Goal: Information Seeking & Learning: Learn about a topic

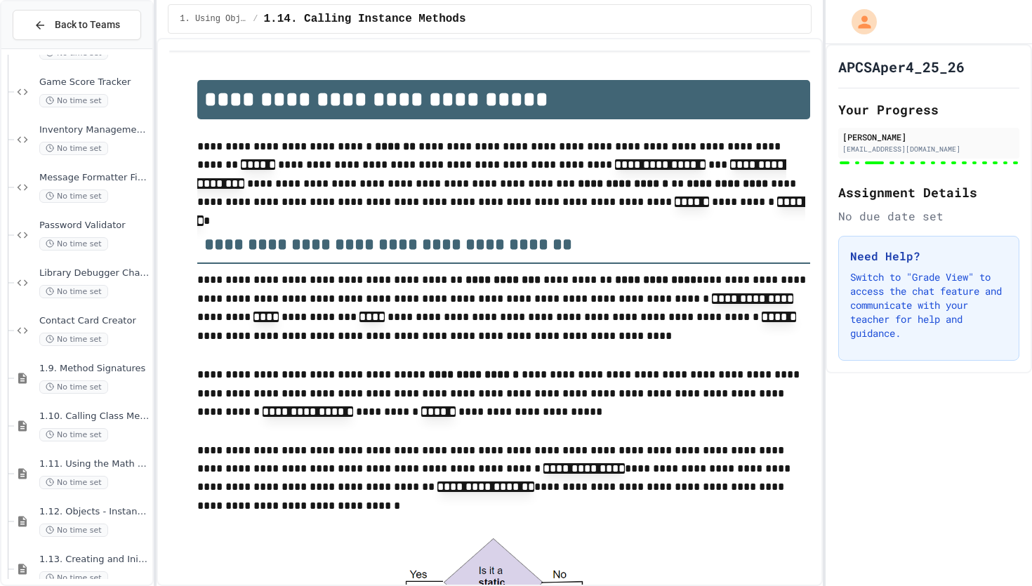
scroll to position [1784, 0]
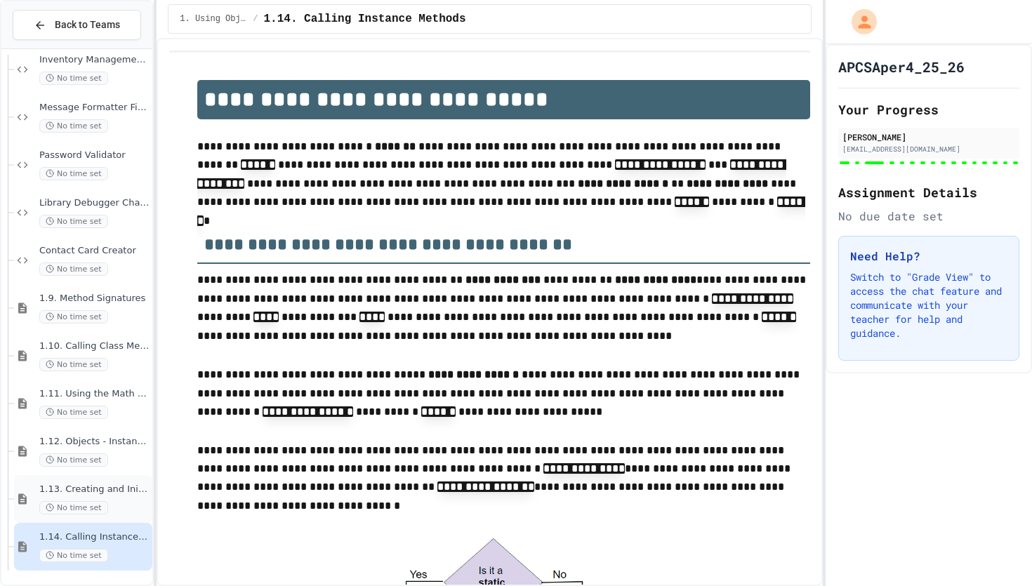
click at [104, 487] on span "1.13. Creating and Initializing Objects: Constructors" at bounding box center [94, 490] width 110 height 12
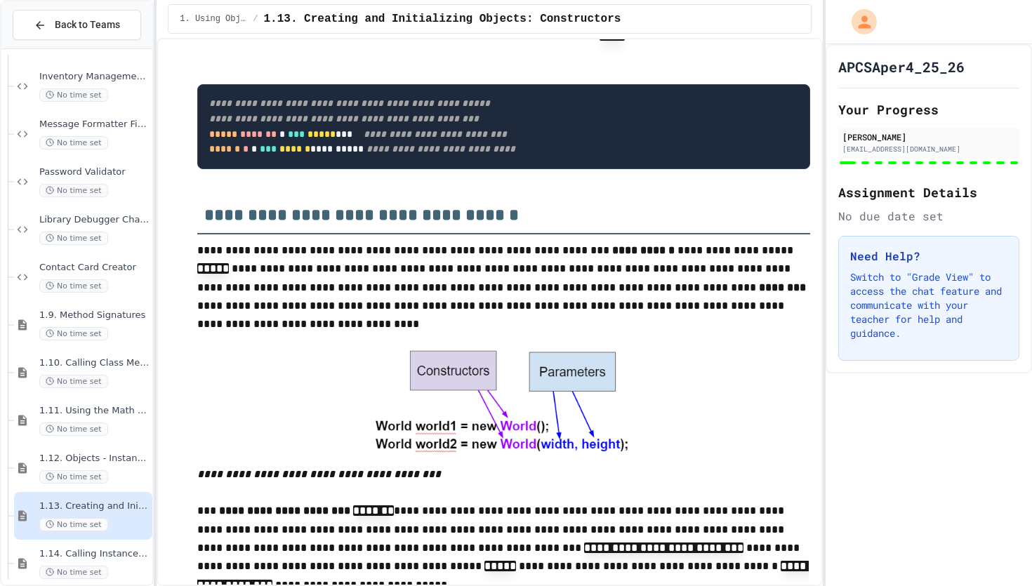
scroll to position [317, 0]
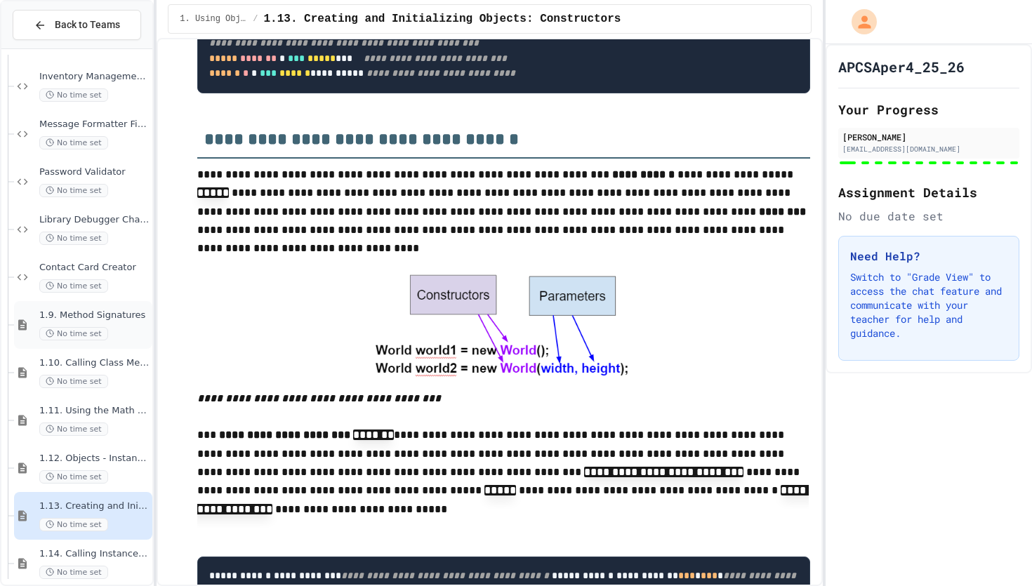
click at [128, 333] on div "No time set" at bounding box center [94, 333] width 110 height 13
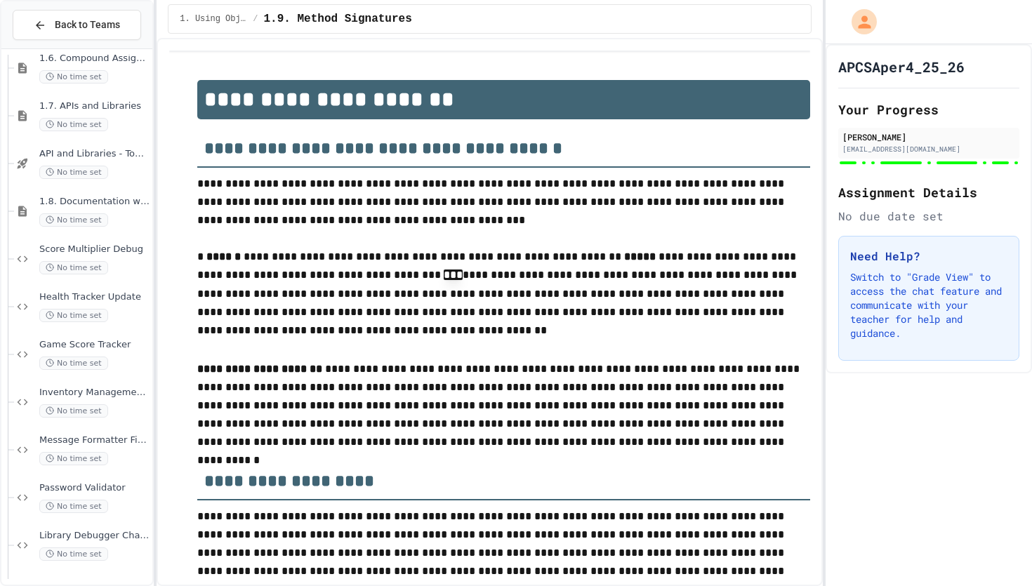
scroll to position [1459, 0]
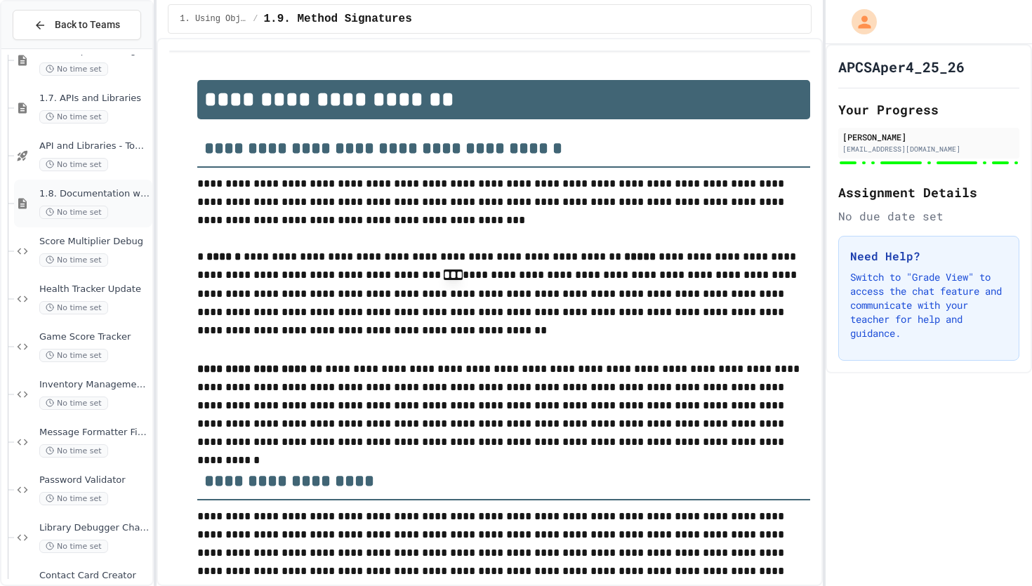
click at [134, 193] on span "1.8. Documentation with Comments and Preconditions" at bounding box center [94, 194] width 110 height 12
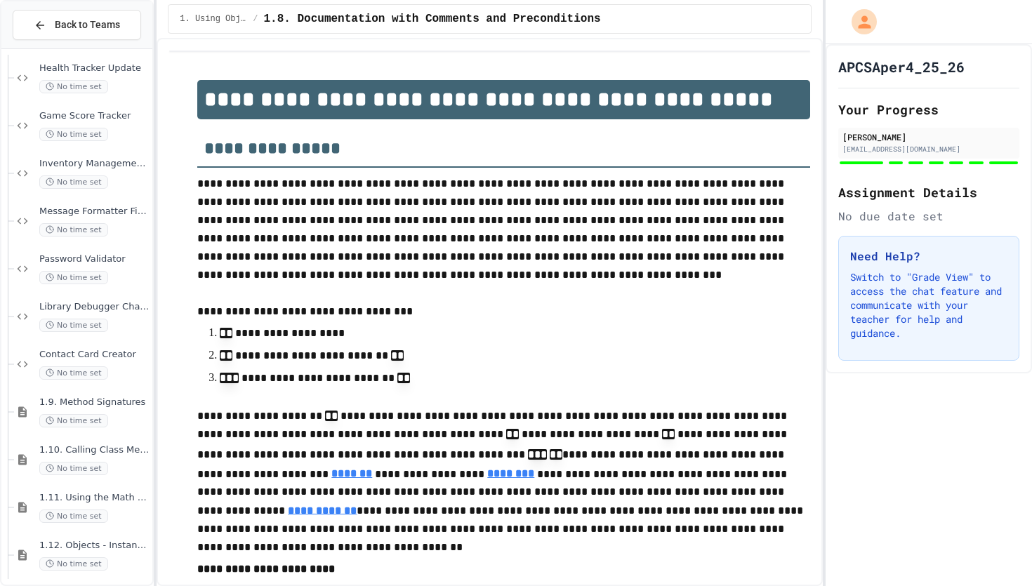
scroll to position [1784, 0]
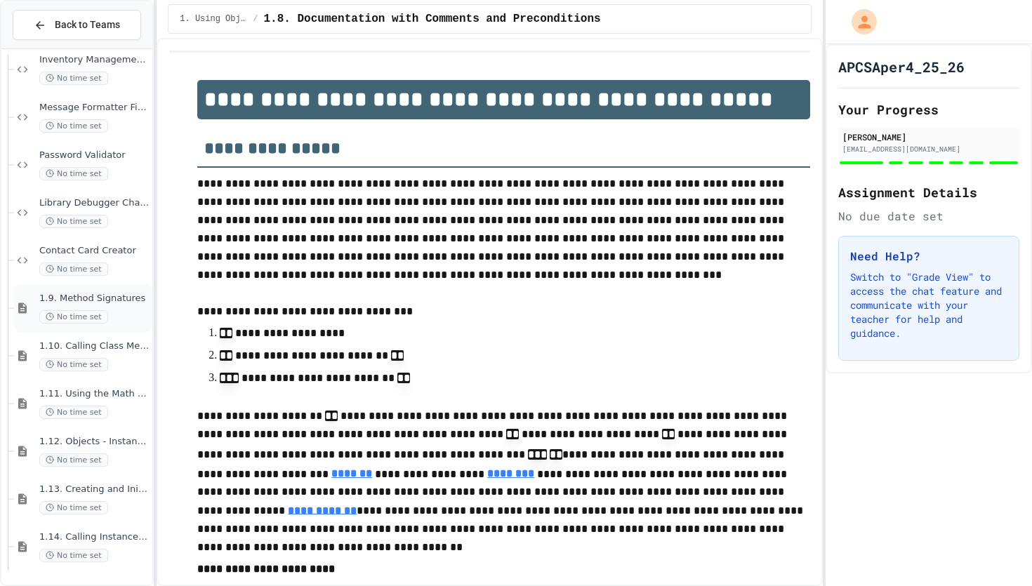
click at [124, 298] on span "1.9. Method Signatures" at bounding box center [94, 299] width 110 height 12
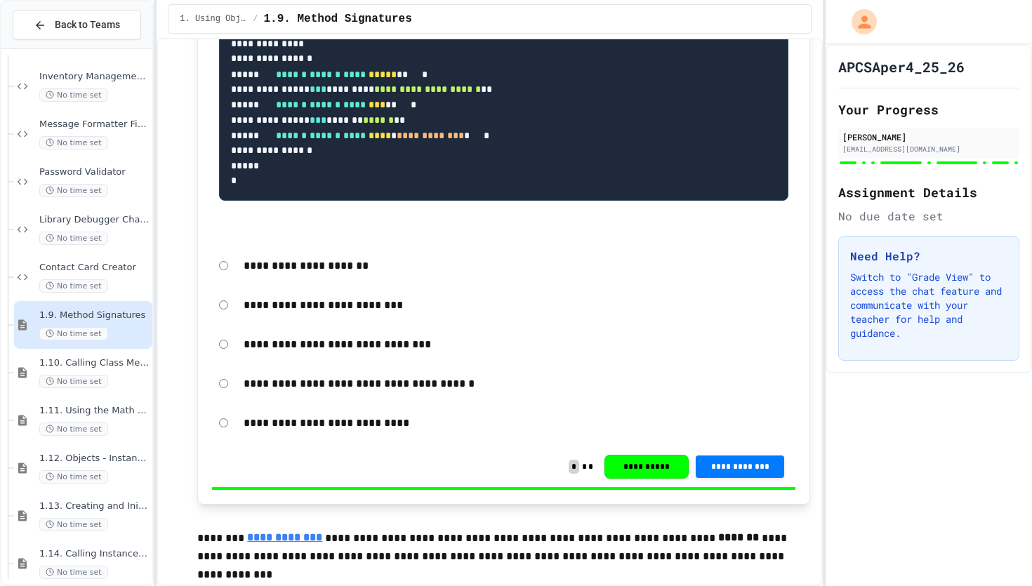
scroll to position [2874, 0]
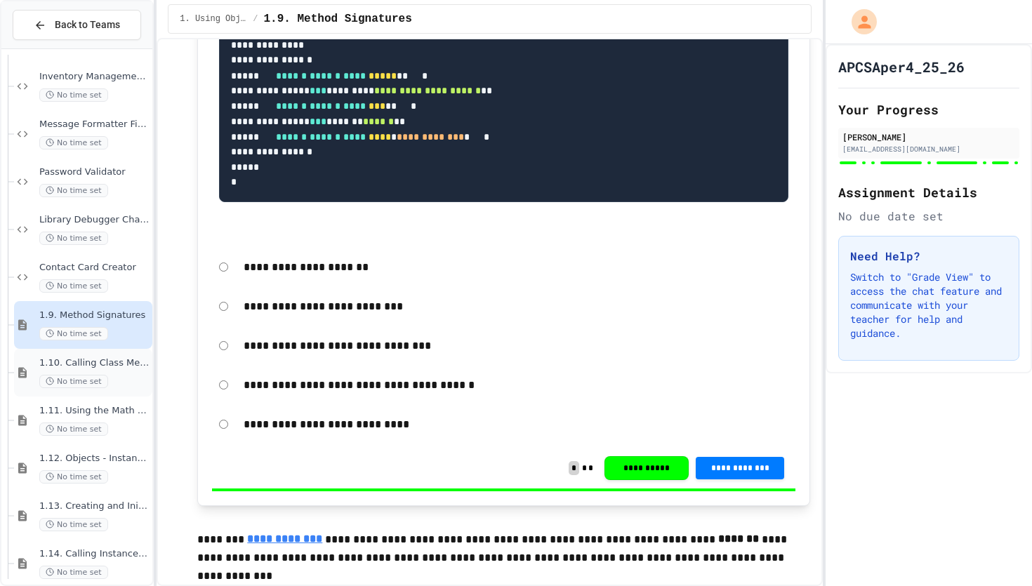
click at [79, 365] on span "1.10. Calling Class Methods" at bounding box center [94, 363] width 110 height 12
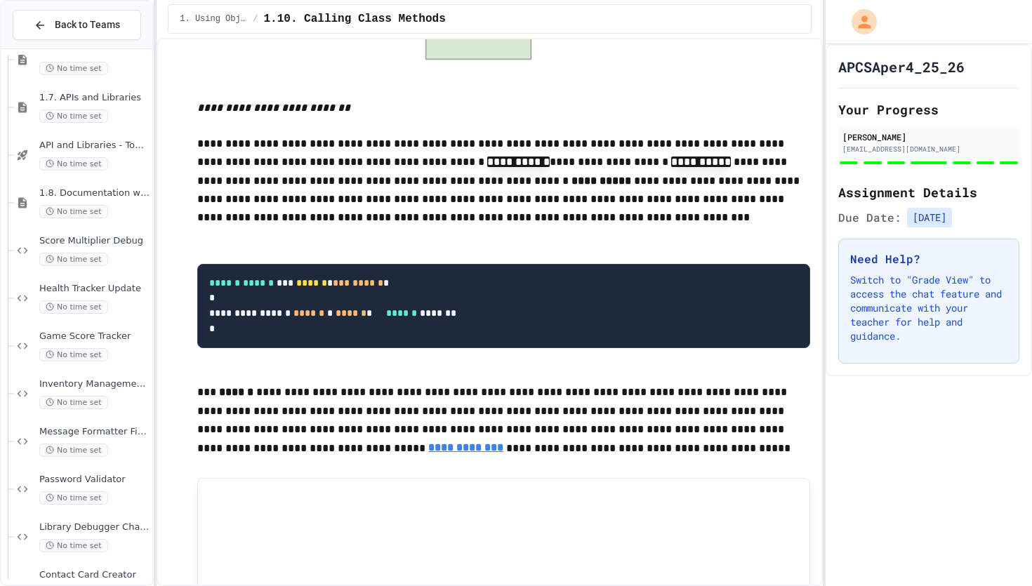
scroll to position [1463, 0]
click at [121, 296] on div "Health Tracker Update No time set" at bounding box center [94, 294] width 110 height 31
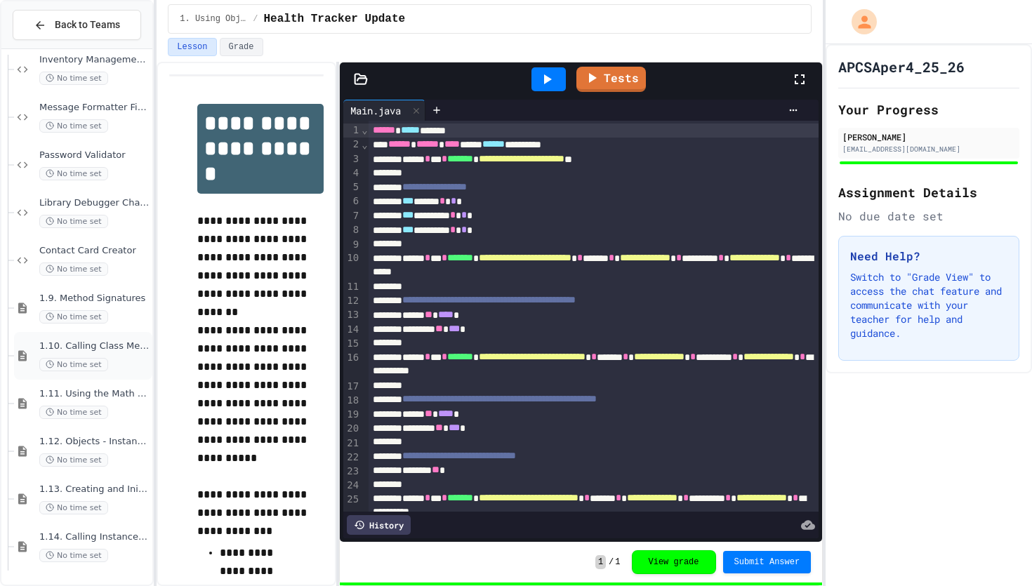
click at [135, 348] on span "1.10. Calling Class Methods" at bounding box center [94, 347] width 110 height 12
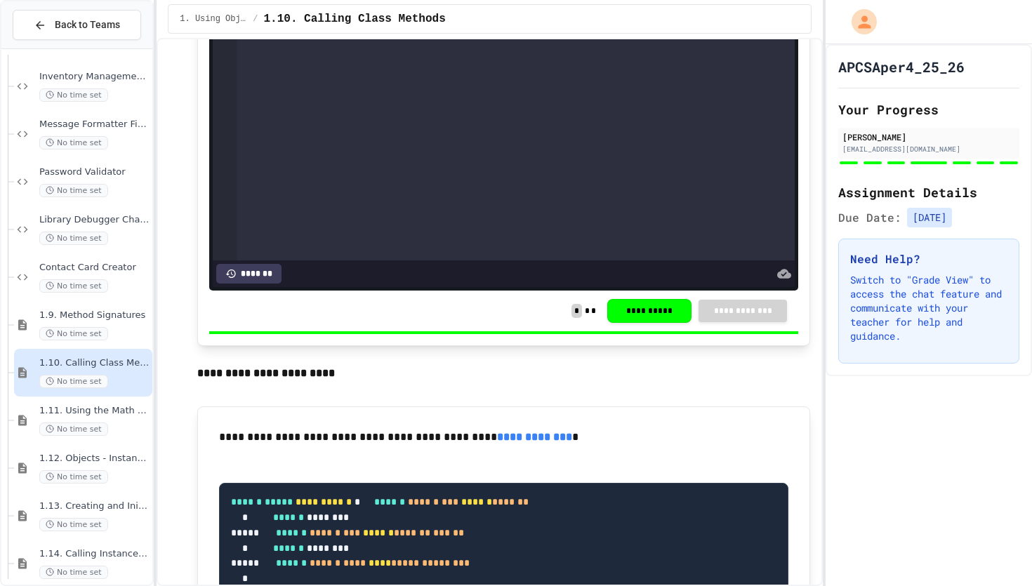
scroll to position [2365, 0]
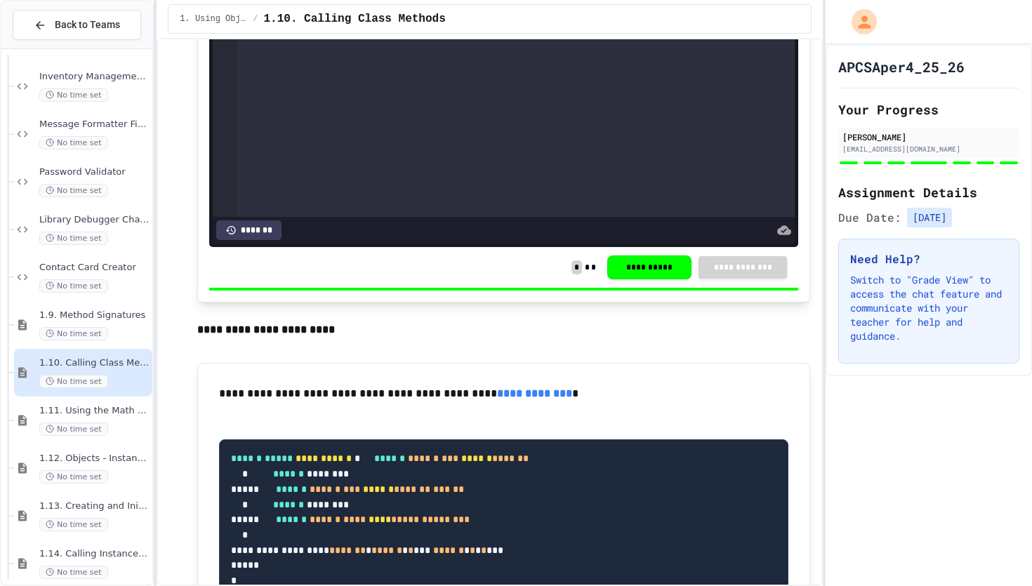
click at [873, 465] on div "APCSAper4_25_26 Your Progress [PERSON_NAME] [PERSON_NAME][EMAIL_ADDRESS][DOMAIN…" at bounding box center [929, 315] width 206 height 542
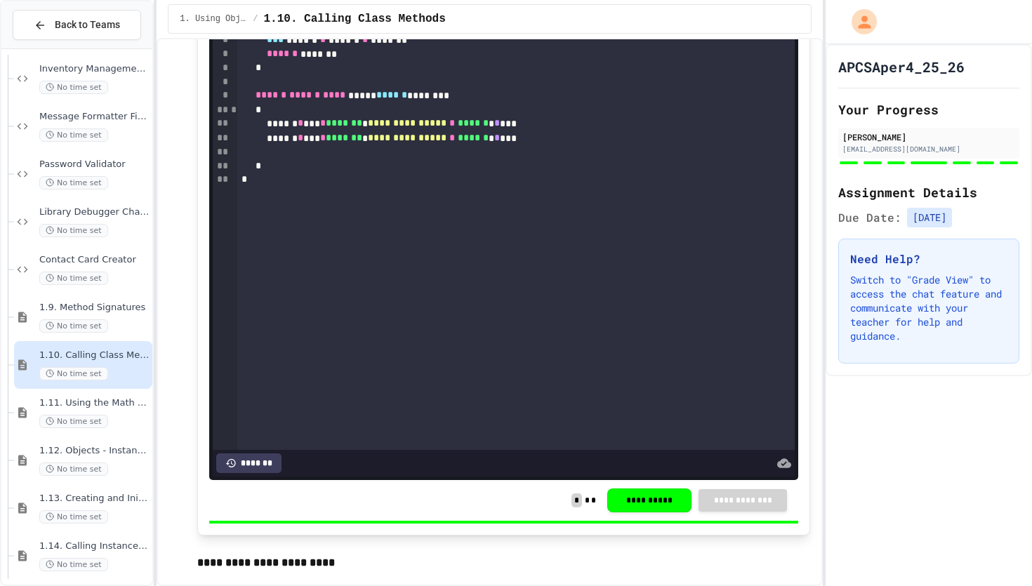
scroll to position [2124, 0]
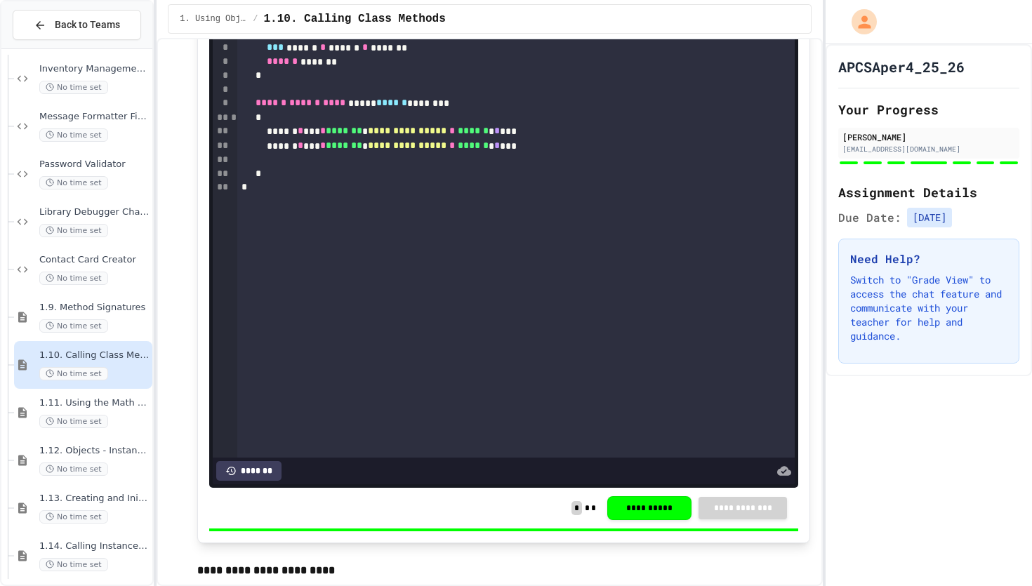
click at [447, 150] on span "**********" at bounding box center [407, 145] width 79 height 10
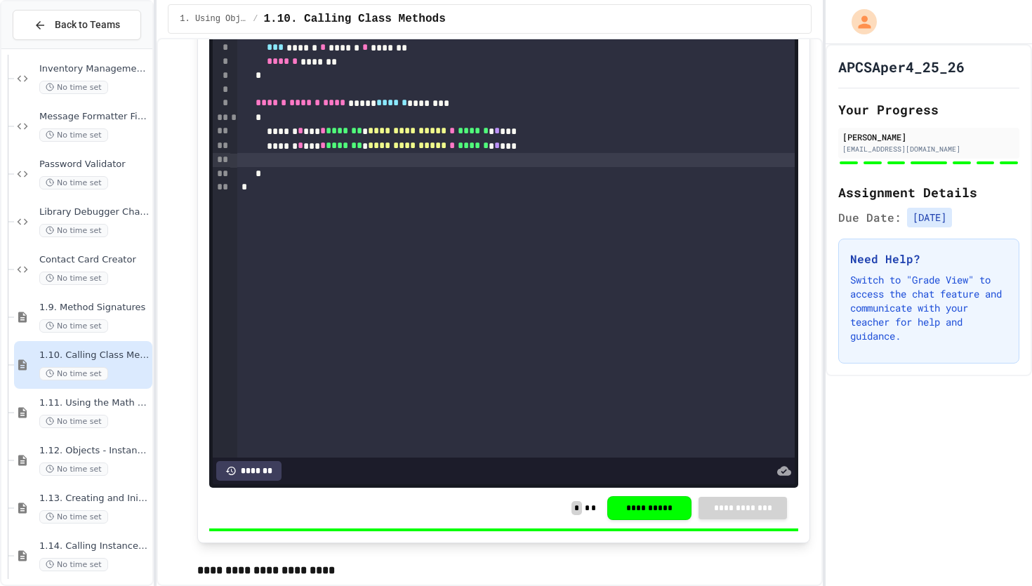
click at [483, 167] on div at bounding box center [515, 160] width 557 height 14
click at [472, 167] on div at bounding box center [515, 160] width 557 height 14
